Goal: Transaction & Acquisition: Purchase product/service

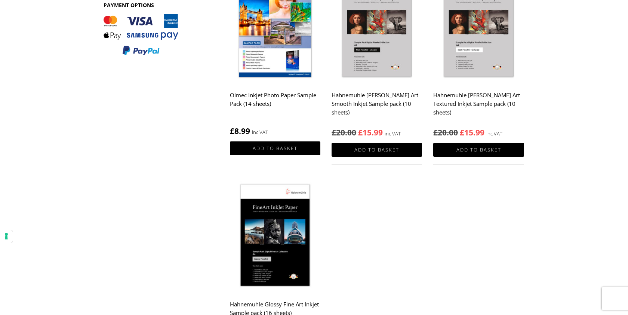
scroll to position [379, 0]
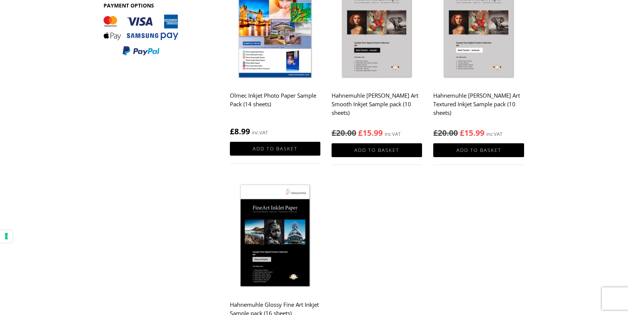
click at [346, 109] on h2 "Hahnemuhle [PERSON_NAME] Art Smooth Inkjet Sample pack (10 sheets)" at bounding box center [377, 104] width 90 height 31
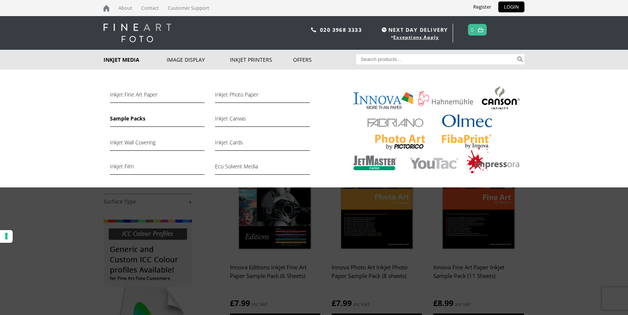
click at [134, 121] on link "Sample Packs" at bounding box center [157, 120] width 95 height 13
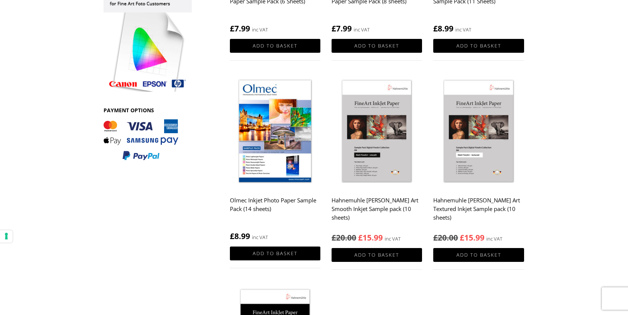
scroll to position [207, 0]
